Goal: Use online tool/utility: Utilize a website feature to perform a specific function

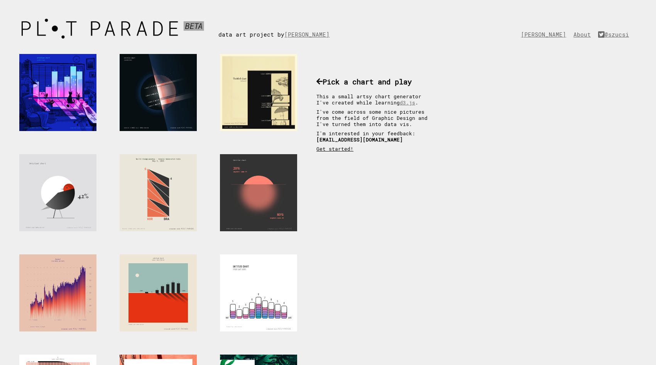
click at [332, 152] on link "Get started!" at bounding box center [334, 149] width 37 height 6
click at [261, 191] on div at bounding box center [258, 192] width 77 height 77
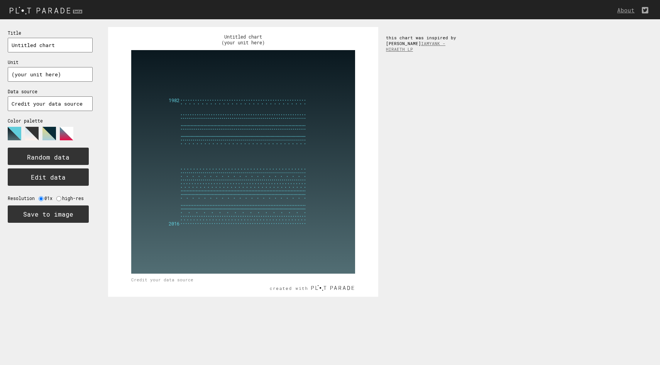
click at [32, 130] on polygon at bounding box center [32, 134] width 14 height 14
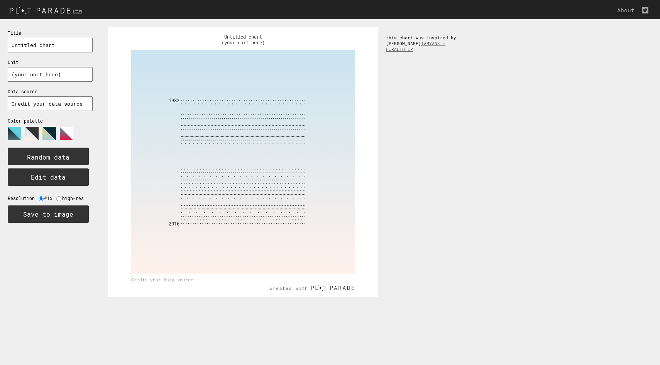
click at [67, 130] on polygon at bounding box center [67, 134] width 14 height 14
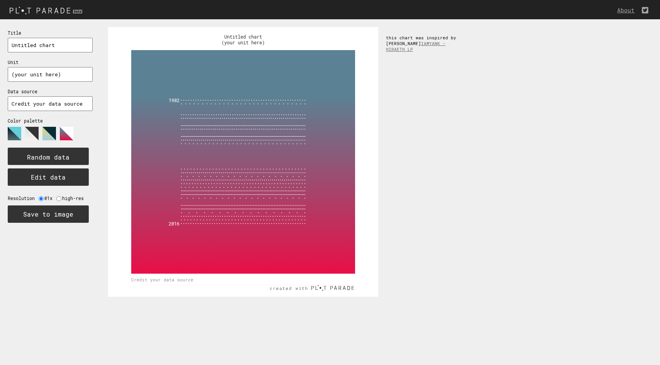
click at [51, 132] on polygon at bounding box center [49, 134] width 14 height 14
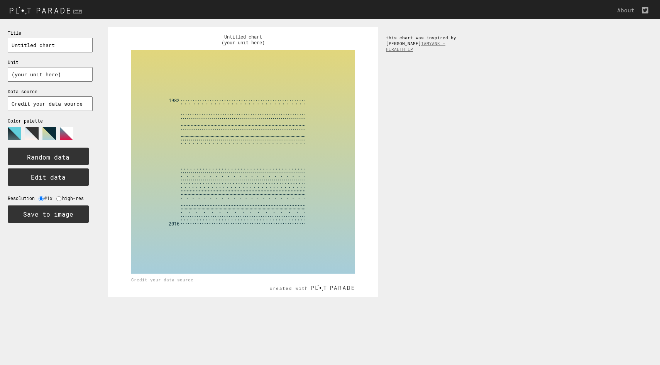
click at [31, 132] on polygon at bounding box center [32, 134] width 14 height 14
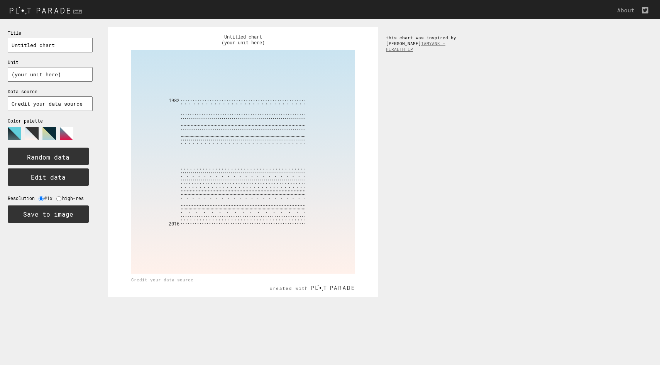
click at [14, 130] on polygon at bounding box center [15, 134] width 14 height 14
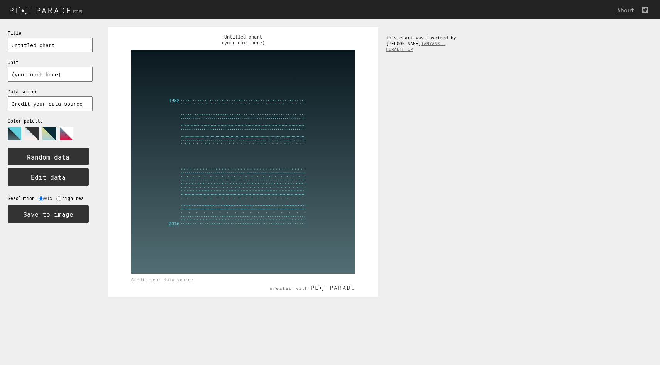
click at [34, 130] on polygon at bounding box center [32, 134] width 14 height 14
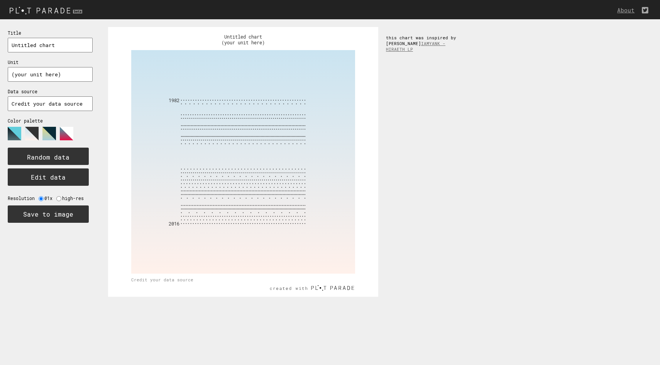
click at [54, 132] on polygon at bounding box center [49, 134] width 14 height 14
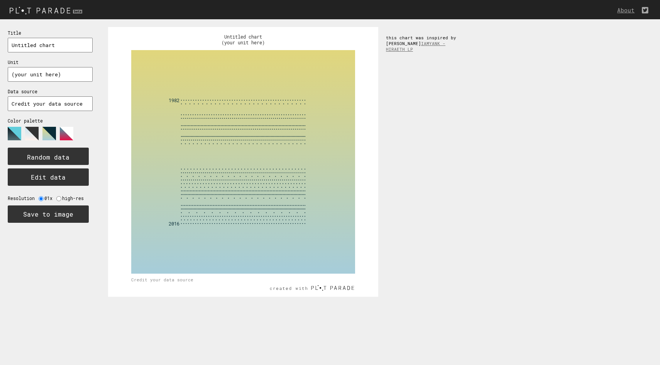
click at [36, 71] on input "(your unit here)" at bounding box center [50, 74] width 85 height 15
click at [42, 48] on input "Untitled chart" at bounding box center [50, 45] width 85 height 15
click at [62, 69] on input "(your unit here)" at bounding box center [50, 74] width 85 height 15
drag, startPoint x: 14, startPoint y: 76, endPoint x: 59, endPoint y: 74, distance: 44.8
click at [58, 74] on input "(your unit here)" at bounding box center [50, 74] width 85 height 15
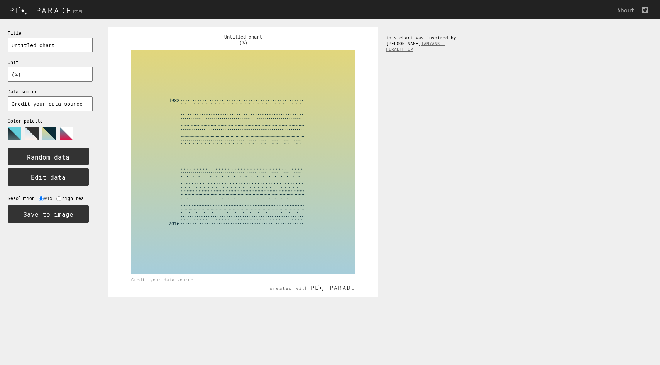
type input "(%)"
click at [58, 105] on input "Credit your data source" at bounding box center [50, 103] width 85 height 15
click at [50, 180] on button "Edit data" at bounding box center [48, 177] width 81 height 17
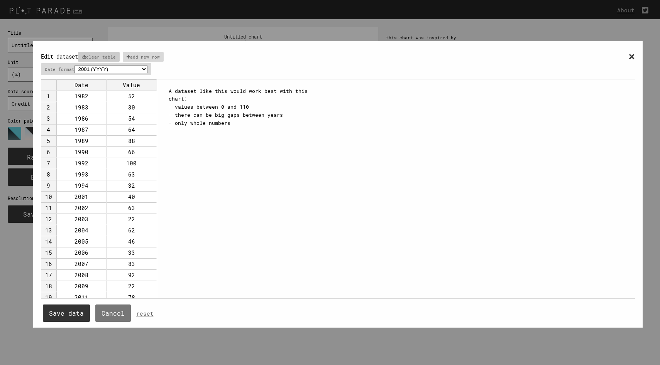
click at [109, 57] on p "clear table" at bounding box center [99, 57] width 42 height 10
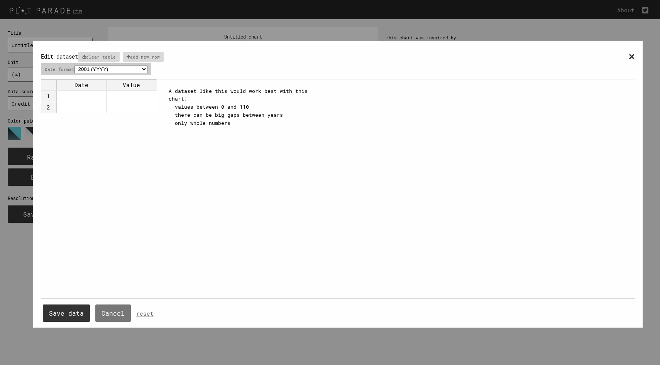
click at [122, 70] on select "2001 (YYYY) 04/2001 (MM/YYYY) Apr (within one year, like Jan-Dec) 25/04/2001 (D…" at bounding box center [110, 69] width 73 height 8
click at [121, 67] on select "2001 (YYYY) 04/2001 (MM/YYYY) Apr (within one year, like Jan-Dec) 25/04/2001 (D…" at bounding box center [110, 69] width 73 height 8
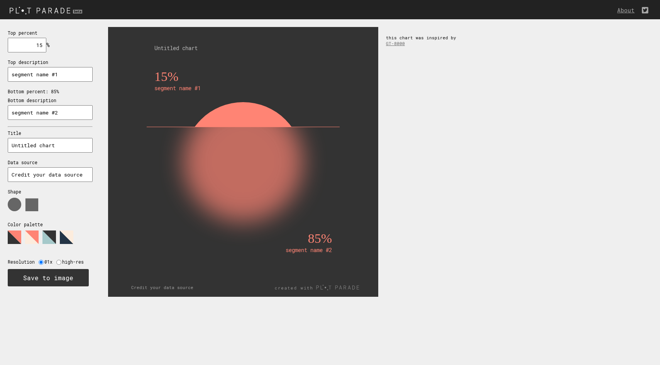
drag, startPoint x: 62, startPoint y: 72, endPoint x: 7, endPoint y: 72, distance: 55.2
click at [7, 73] on div "Top percent 15 % needs to be between 0% and 100% Top description segment name #…" at bounding box center [50, 157] width 100 height 277
drag, startPoint x: 59, startPoint y: 142, endPoint x: 0, endPoint y: 151, distance: 59.7
click at [0, 151] on div "Top percent 15 % needs to be between 0% and 100% Top description segment name #…" at bounding box center [50, 157] width 100 height 277
type input "Vitamin A"
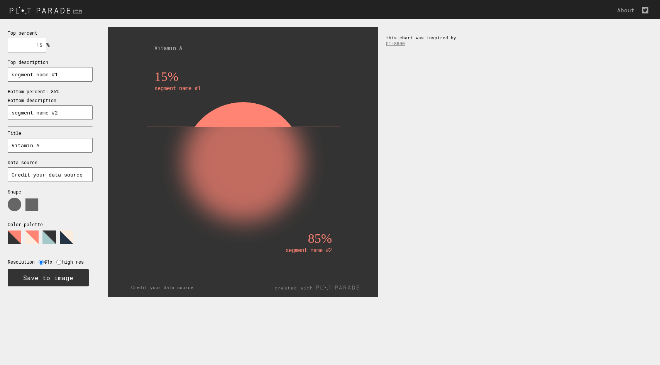
click at [55, 113] on input "segment name #2" at bounding box center [50, 112] width 85 height 15
click at [161, 73] on text "15%" at bounding box center [166, 76] width 24 height 14
click at [175, 78] on text "15%" at bounding box center [166, 76] width 24 height 14
drag, startPoint x: 31, startPoint y: 45, endPoint x: 53, endPoint y: 46, distance: 22.0
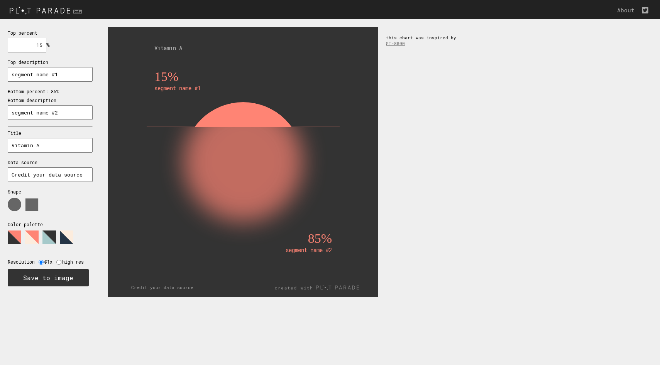
click at [53, 46] on div "Top percent 15 % needs to be between 0% and 100% Top description segment name #…" at bounding box center [50, 157] width 100 height 277
type input "18"
click at [66, 198] on icon at bounding box center [46, 207] width 77 height 19
drag, startPoint x: 50, startPoint y: 142, endPoint x: 0, endPoint y: 129, distance: 51.6
click at [0, 129] on div "Top percent 18 % needs to be between 0% and 100% Top description segment name #…" at bounding box center [50, 157] width 100 height 277
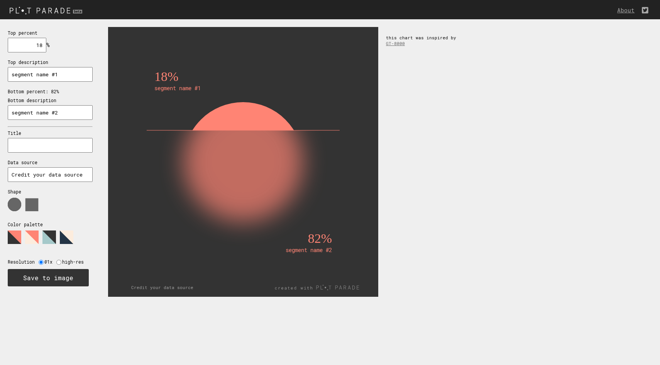
drag, startPoint x: 63, startPoint y: 76, endPoint x: 0, endPoint y: 85, distance: 64.0
click at [0, 85] on div "Top percent 18 % needs to be between 0% and 100% Top description segment name #…" at bounding box center [50, 157] width 100 height 277
drag, startPoint x: 66, startPoint y: 112, endPoint x: 1, endPoint y: 110, distance: 64.5
click at [1, 110] on div "Top percent 18 % needs to be between 0% and 100% Top description Bottom percent…" at bounding box center [50, 157] width 100 height 277
click at [32, 174] on input "Credit your data source" at bounding box center [50, 174] width 85 height 15
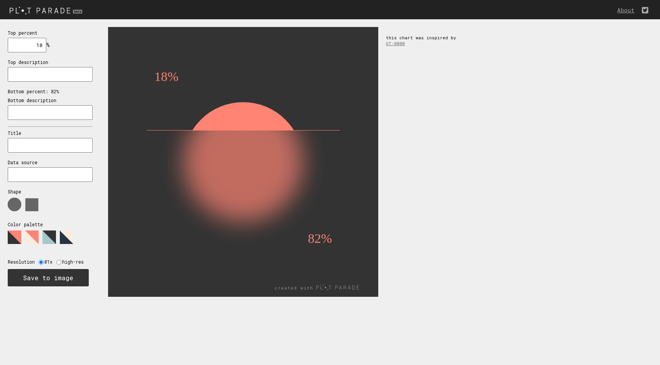
click at [76, 204] on icon at bounding box center [46, 207] width 77 height 19
click at [31, 203] on use at bounding box center [31, 205] width 13 height 13
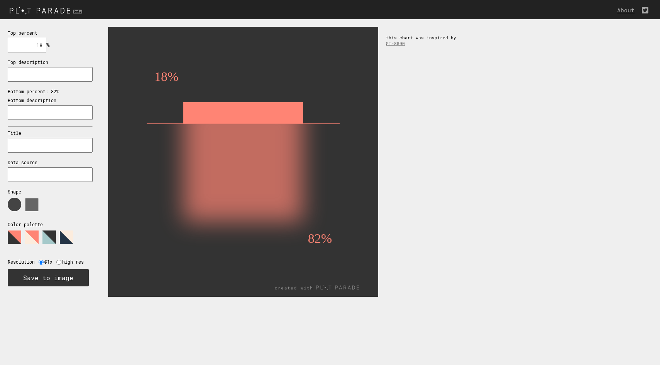
click at [8, 203] on use at bounding box center [15, 205] width 14 height 14
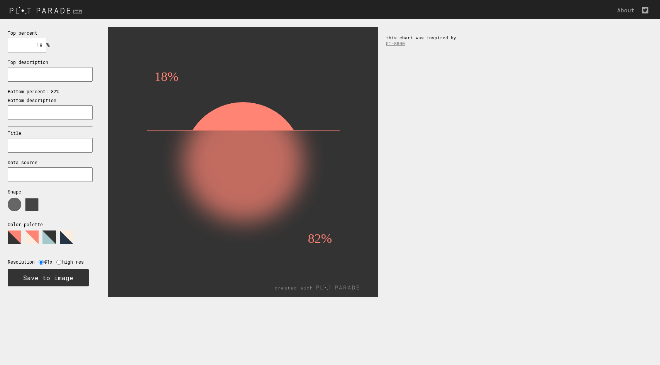
click at [27, 201] on use at bounding box center [31, 205] width 13 height 13
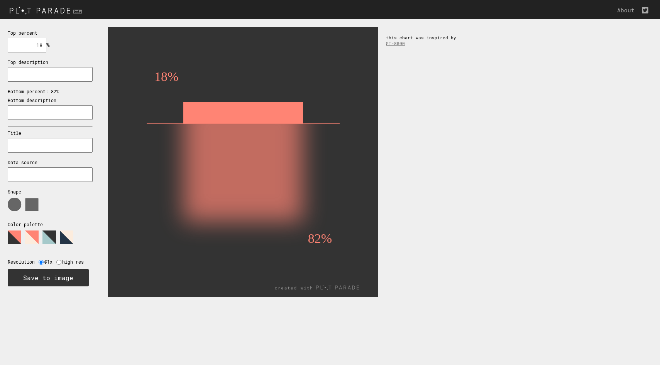
click at [32, 236] on polygon at bounding box center [32, 238] width 14 height 14
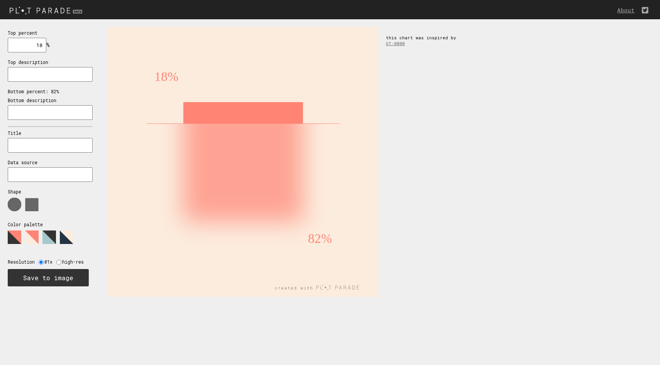
click at [47, 235] on polygon at bounding box center [49, 238] width 14 height 14
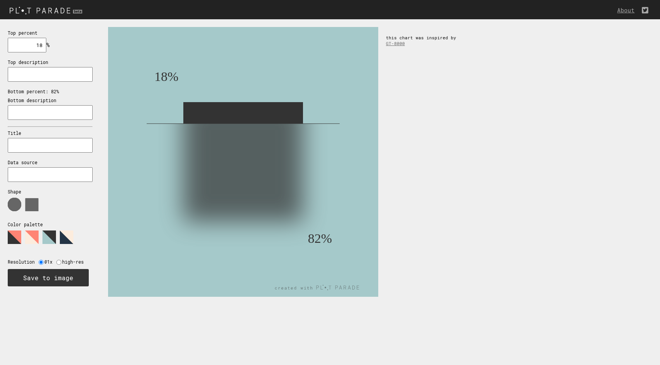
click at [70, 233] on polygon at bounding box center [67, 238] width 14 height 14
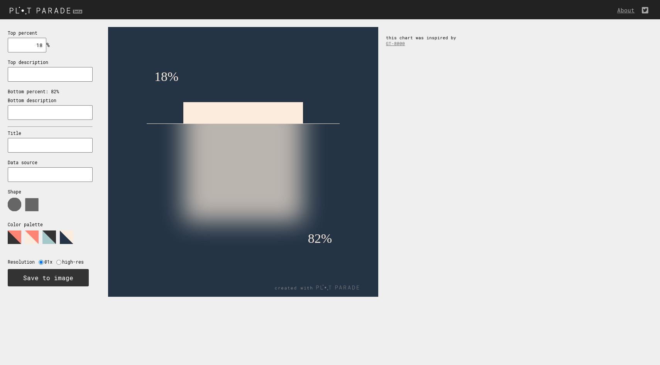
click at [54, 236] on polygon at bounding box center [49, 238] width 14 height 14
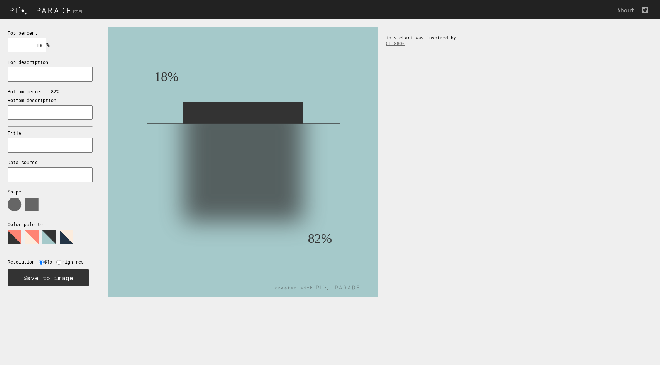
click at [14, 237] on polygon at bounding box center [15, 238] width 14 height 14
